Goal: Task Accomplishment & Management: Use online tool/utility

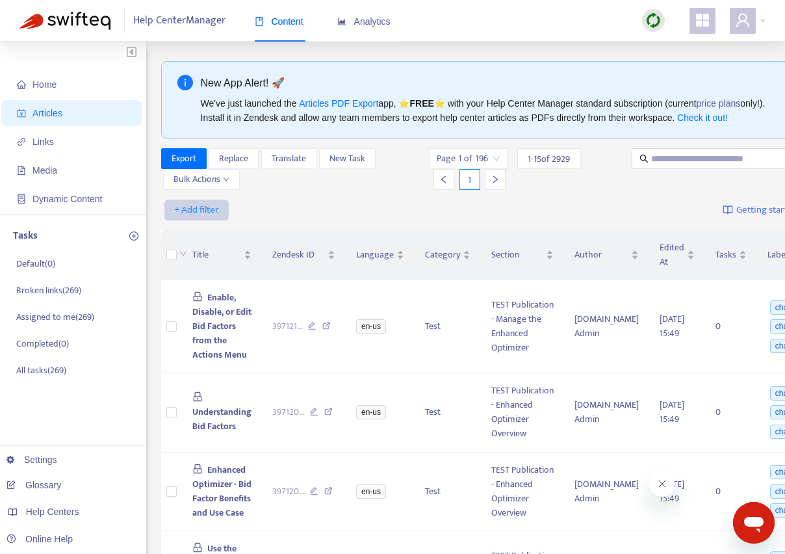
click at [207, 218] on span "+ Add filter" at bounding box center [196, 210] width 45 height 16
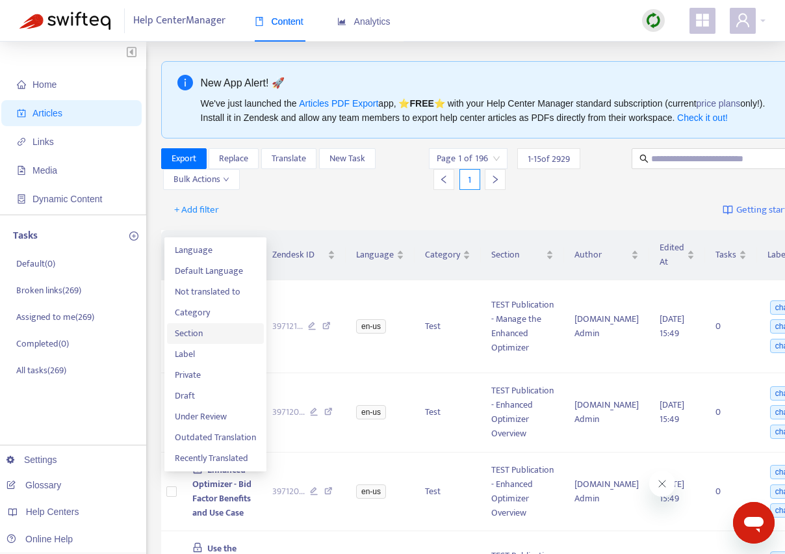
click at [203, 332] on span "Section" at bounding box center [215, 333] width 81 height 14
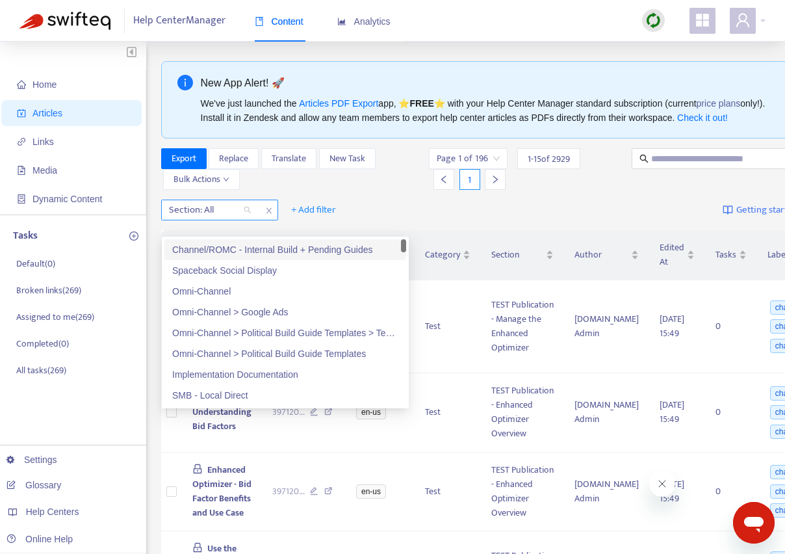
click at [229, 218] on div at bounding box center [203, 210] width 79 height 16
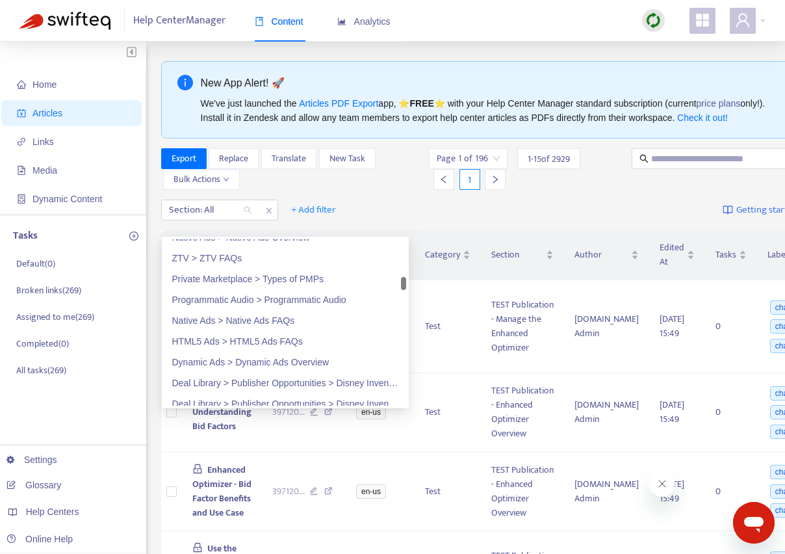
scroll to position [542, 0]
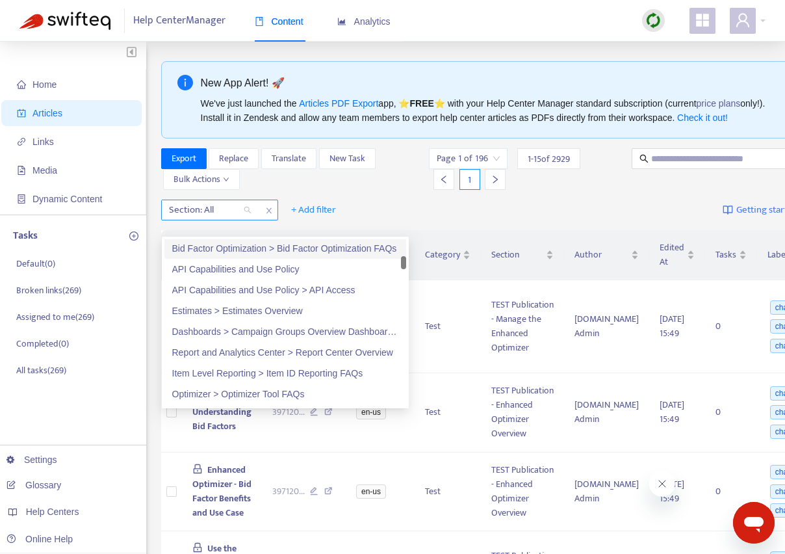
click at [265, 214] on icon "close" at bounding box center [269, 211] width 8 height 8
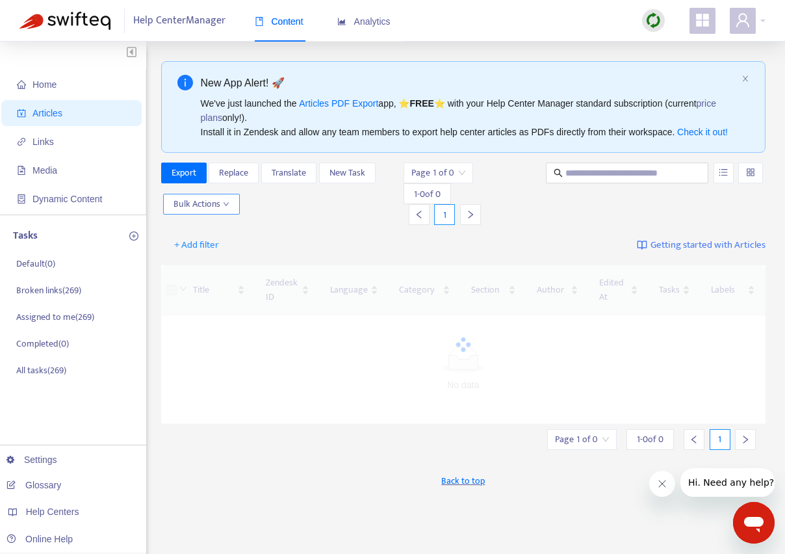
click at [220, 211] on span "Bulk Actions" at bounding box center [202, 204] width 56 height 14
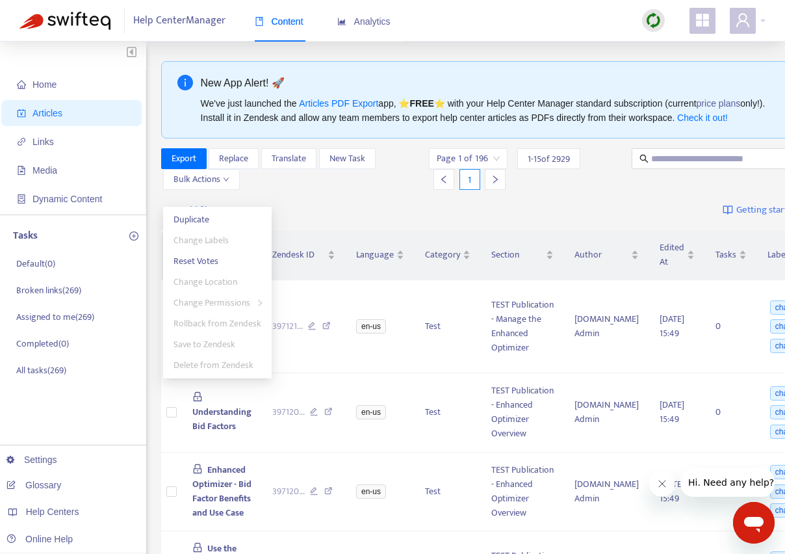
click at [334, 190] on div "Export Replace Translate New Task Bulk Actions" at bounding box center [294, 169] width 266 height 42
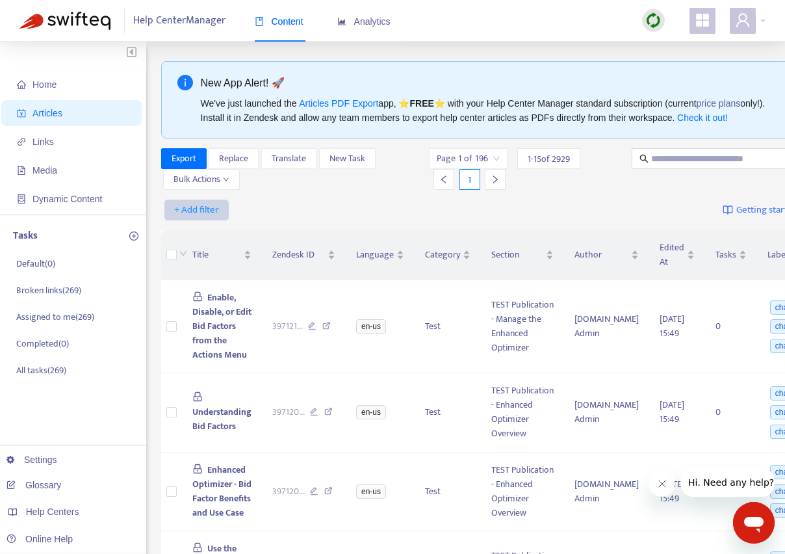
click at [196, 217] on span "+ Add filter" at bounding box center [196, 210] width 45 height 16
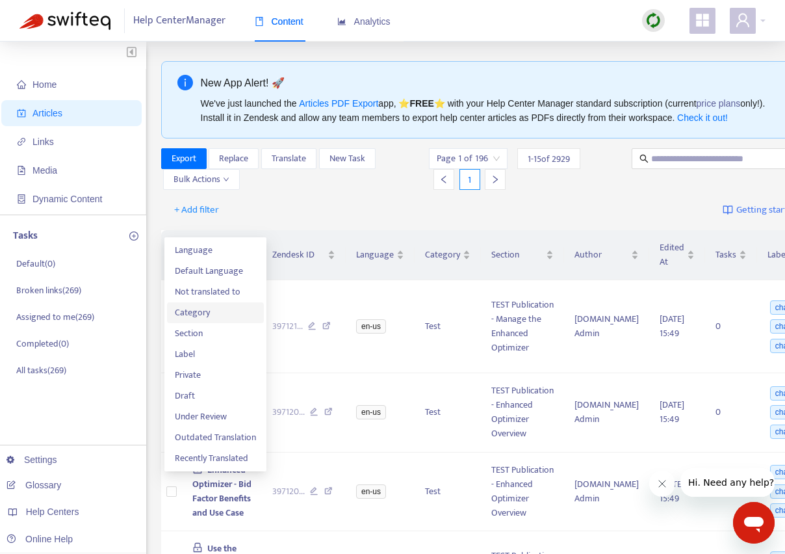
click at [208, 307] on span "Category" at bounding box center [215, 312] width 81 height 14
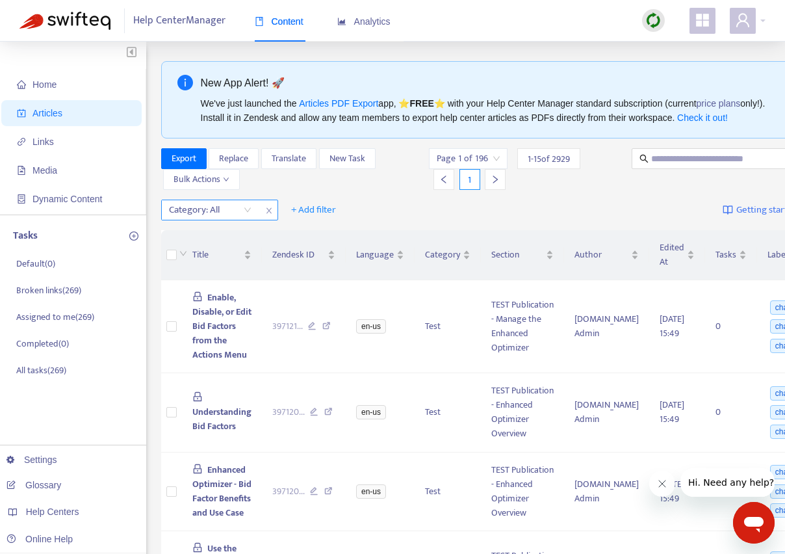
click at [255, 220] on div "Category: All" at bounding box center [210, 209] width 97 height 19
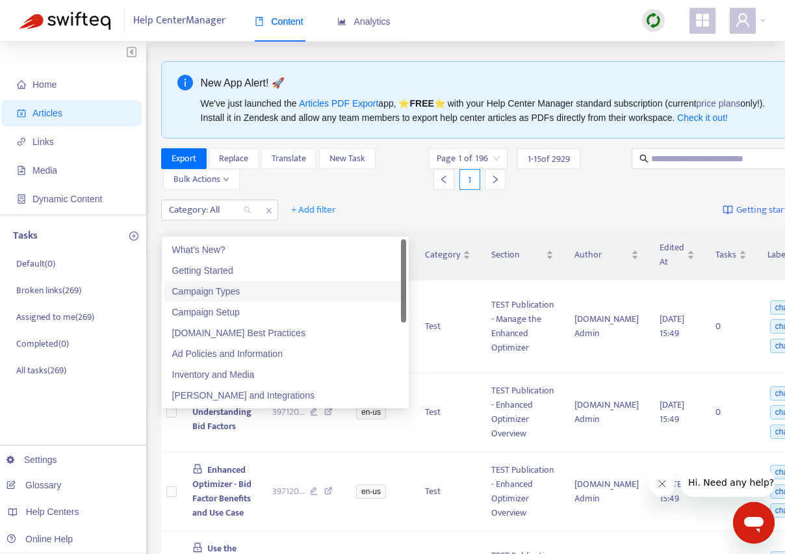
scroll to position [83, 0]
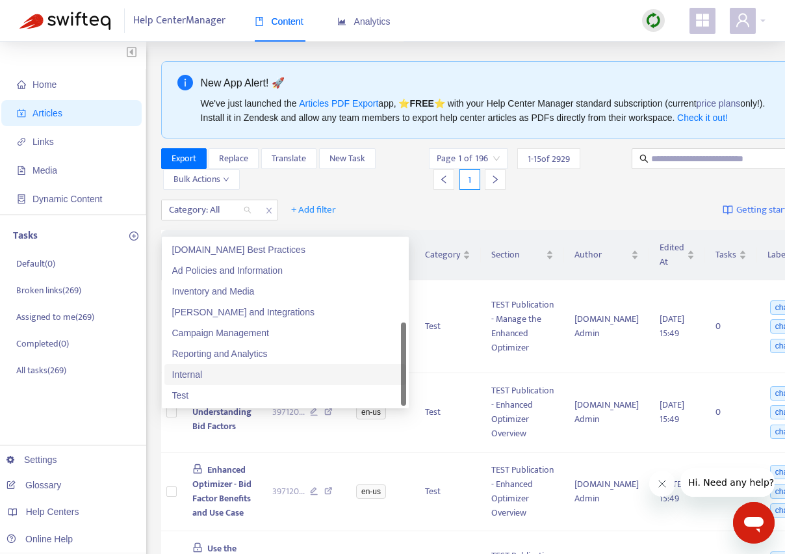
click at [202, 372] on div "Internal" at bounding box center [285, 374] width 226 height 14
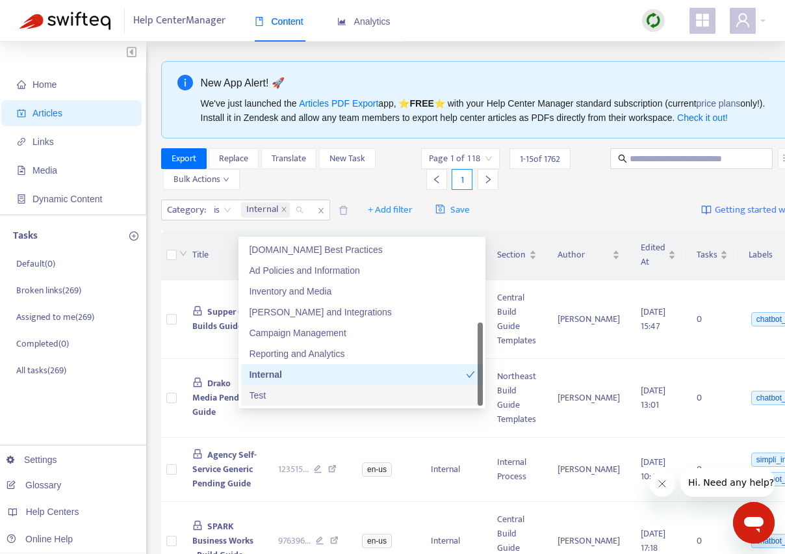
click at [273, 398] on div "Test" at bounding box center [362, 395] width 226 height 14
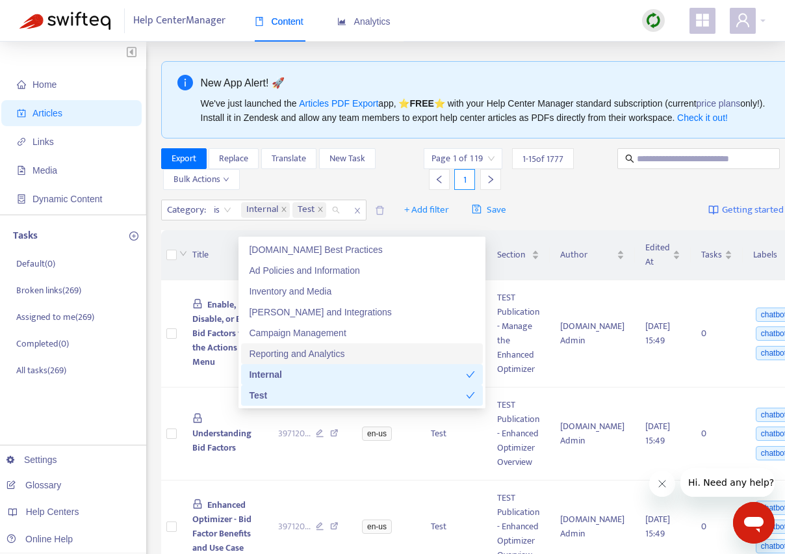
click at [320, 189] on div "Export Replace Translate New Task Bulk Actions" at bounding box center [291, 169] width 261 height 42
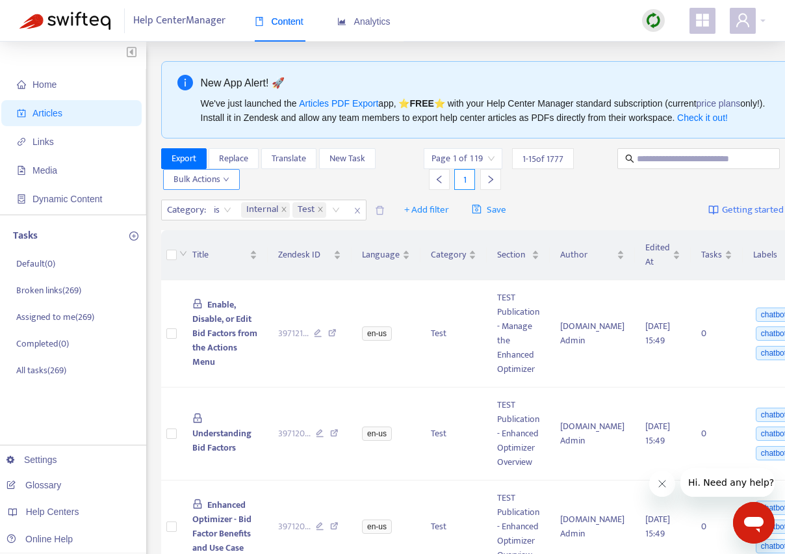
click at [204, 187] on span "Bulk Actions" at bounding box center [202, 179] width 56 height 14
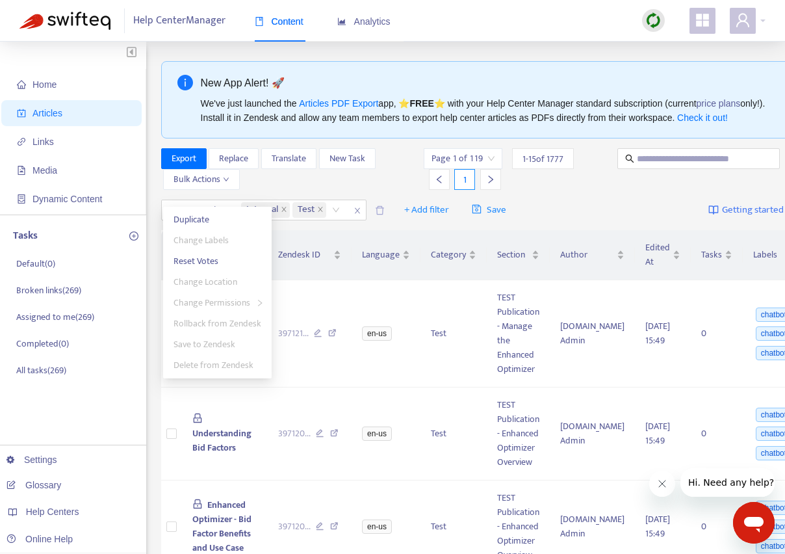
click at [281, 190] on div "Export Replace Translate New Task Bulk Actions" at bounding box center [291, 169] width 261 height 42
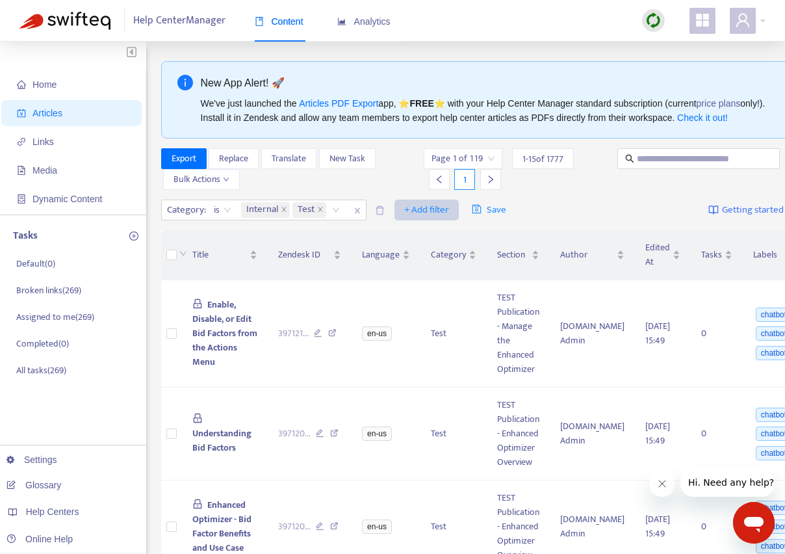
click at [426, 218] on span "+ Add filter" at bounding box center [426, 210] width 45 height 16
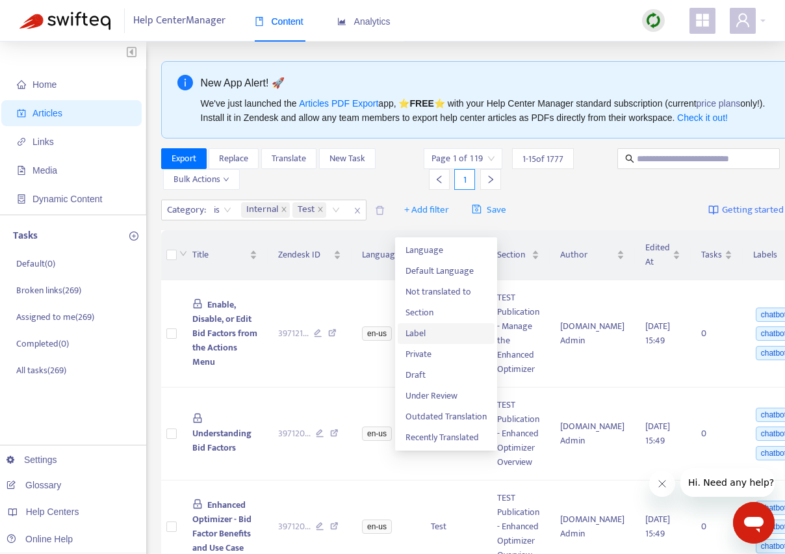
click at [440, 334] on span "Label" at bounding box center [446, 333] width 81 height 14
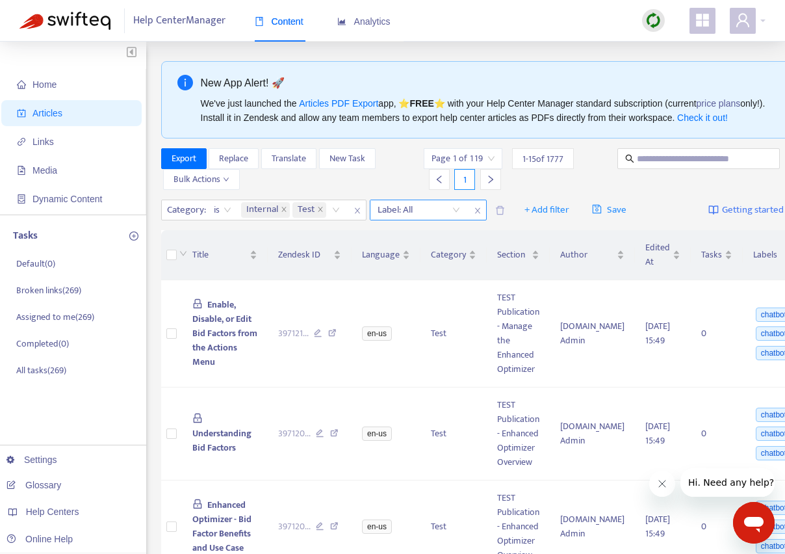
click at [416, 218] on div at bounding box center [412, 210] width 79 height 16
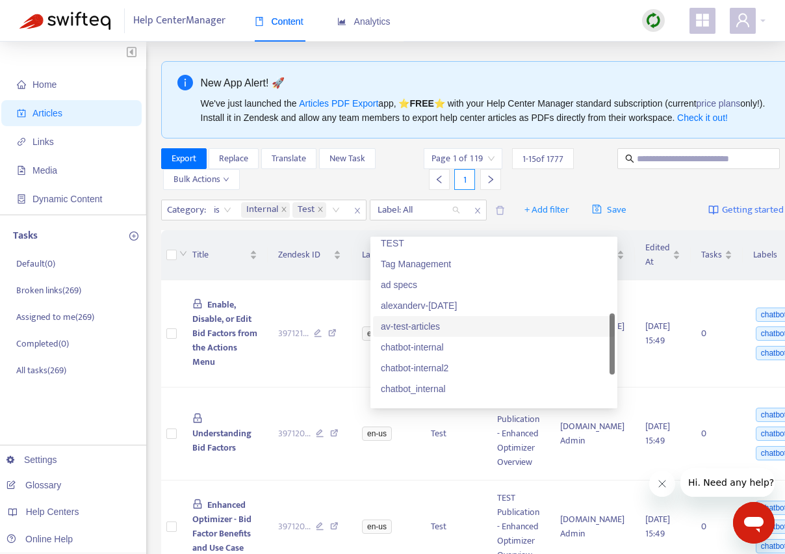
scroll to position [300, 0]
click at [463, 321] on div "chatbot-internal" at bounding box center [494, 324] width 226 height 14
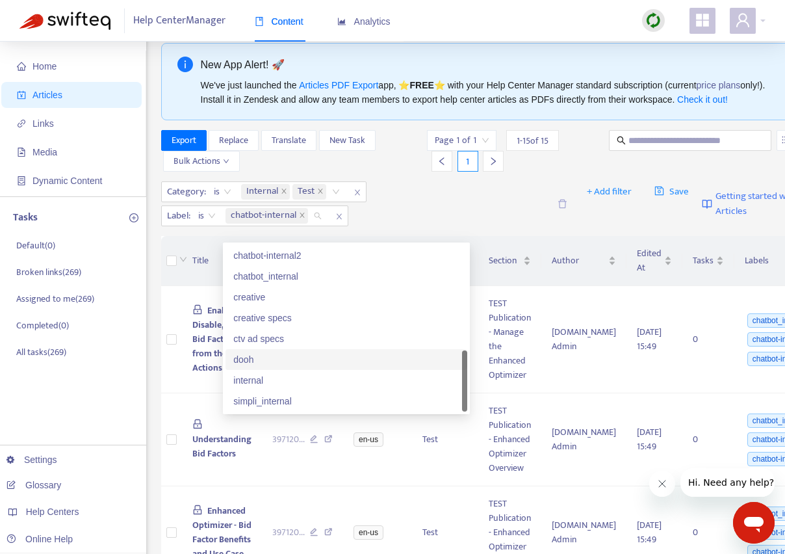
scroll to position [21, 0]
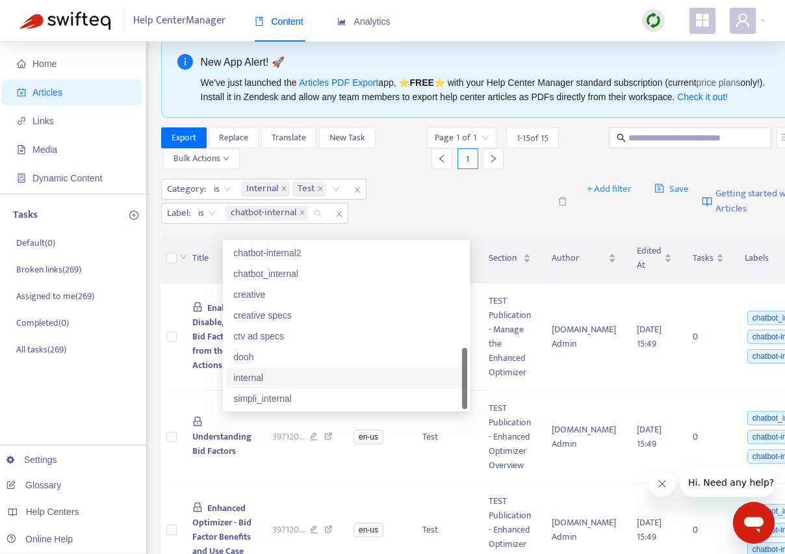
click at [279, 374] on div "internal" at bounding box center [346, 377] width 226 height 14
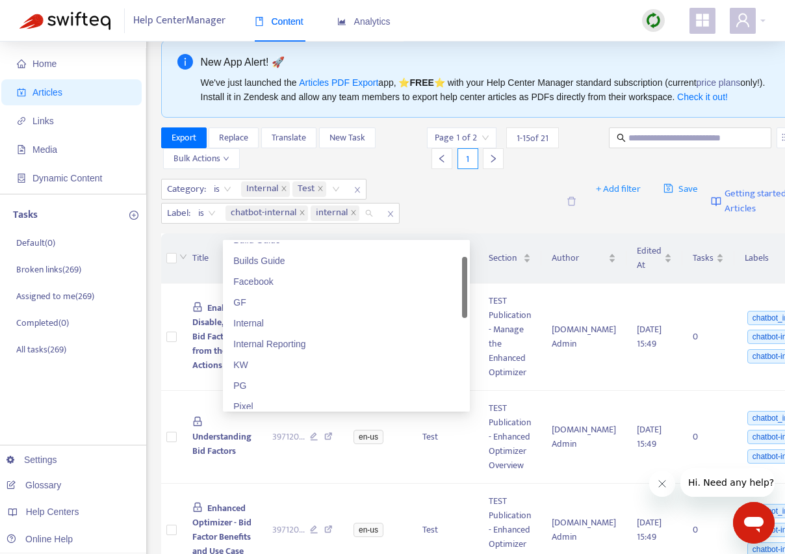
scroll to position [52, 0]
click at [277, 324] on div "Internal" at bounding box center [346, 325] width 226 height 14
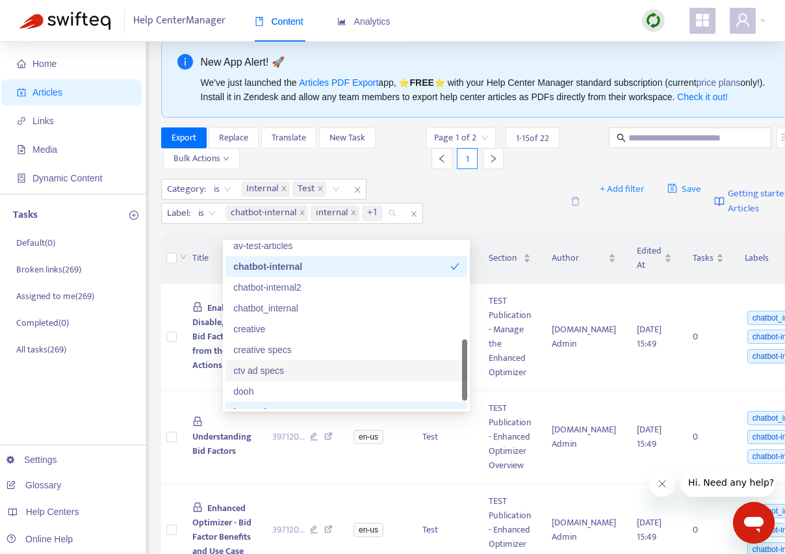
scroll to position [363, 0]
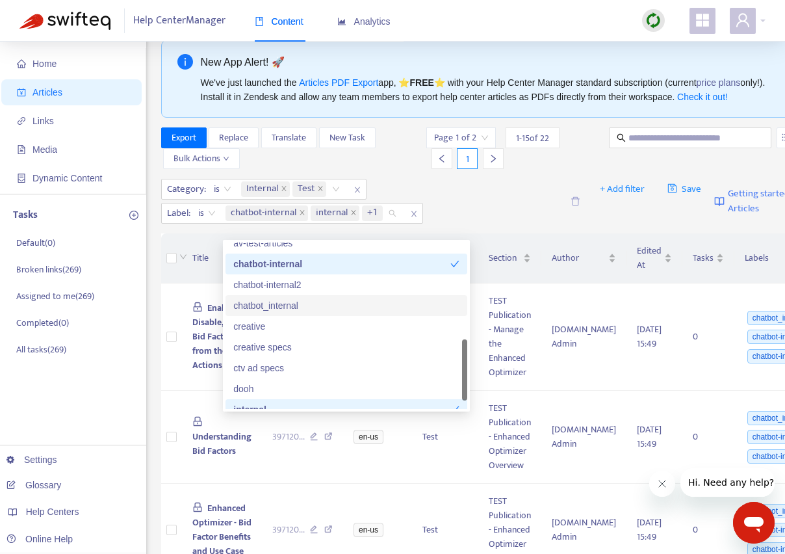
click at [297, 303] on div "chatbot_internal" at bounding box center [346, 305] width 226 height 14
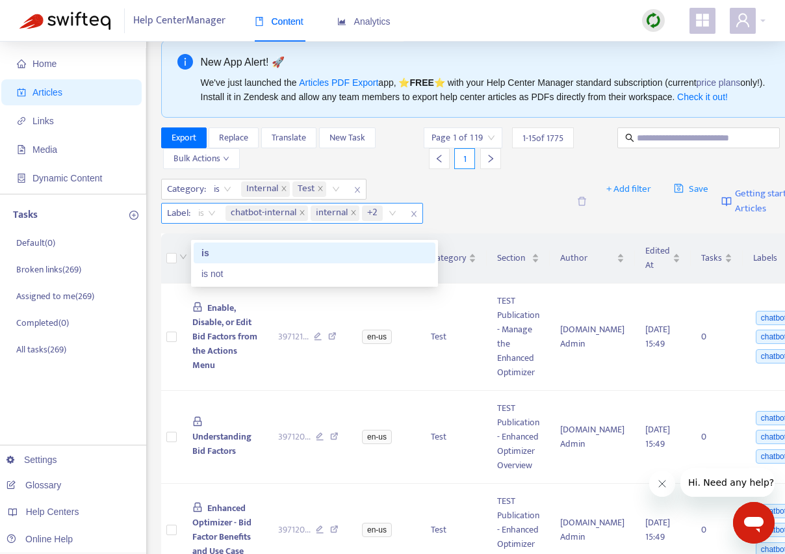
click at [201, 223] on span "is" at bounding box center [207, 212] width 18 height 19
click at [209, 273] on div "is not" at bounding box center [314, 273] width 226 height 14
